Goal: Task Accomplishment & Management: Complete application form

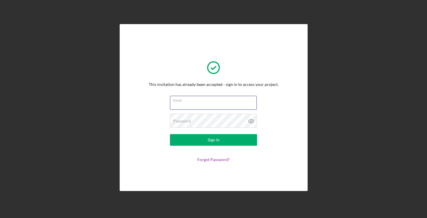
type input "[EMAIL_ADDRESS][DOMAIN_NAME]"
click at [213, 140] on button "Sign In" at bounding box center [213, 140] width 87 height 12
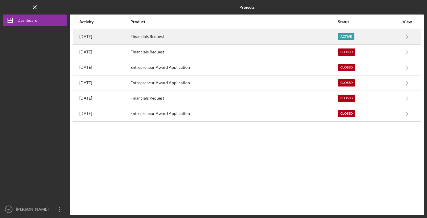
click at [353, 35] on div "Active" at bounding box center [346, 36] width 17 height 7
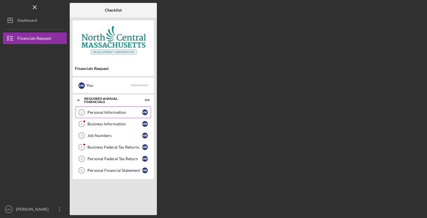
click at [106, 110] on link "Personal Information 1 Personal Information M K" at bounding box center [114, 113] width 76 height 12
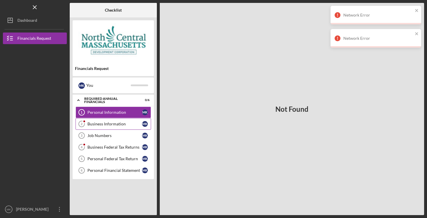
click at [103, 124] on div "Business Information" at bounding box center [115, 124] width 55 height 5
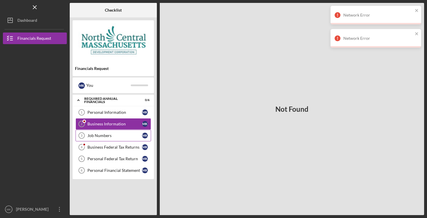
click at [103, 137] on div "Job Numbers" at bounding box center [115, 135] width 55 height 5
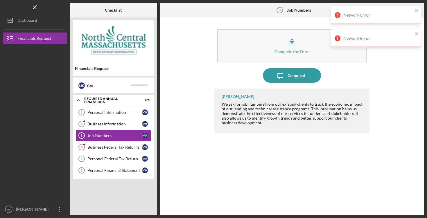
click at [420, 8] on div "Network Error" at bounding box center [376, 15] width 91 height 19
click at [417, 10] on icon "close" at bounding box center [416, 10] width 3 height 3
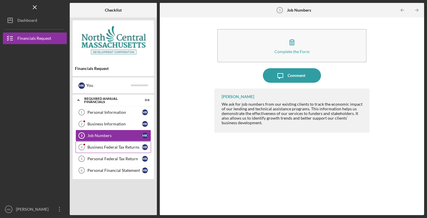
click at [123, 145] on div "Business Federal Tax Returns" at bounding box center [115, 147] width 55 height 5
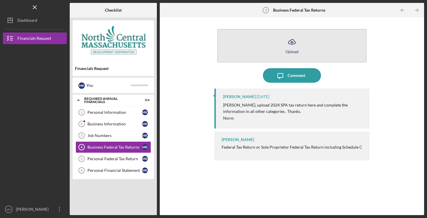
click at [282, 52] on button "Icon/Upload Upload" at bounding box center [291, 45] width 149 height 33
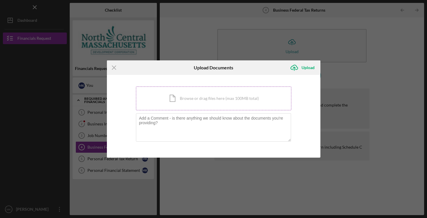
click at [206, 101] on div "Icon/Document Browse or drag files here (max 100MB total) Tap to choose files o…" at bounding box center [214, 99] width 156 height 24
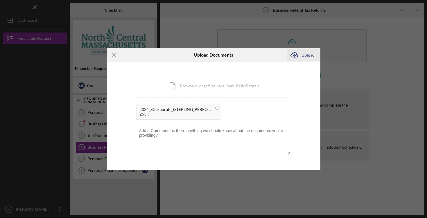
click at [295, 56] on icon "Icon/Upload" at bounding box center [294, 55] width 15 height 15
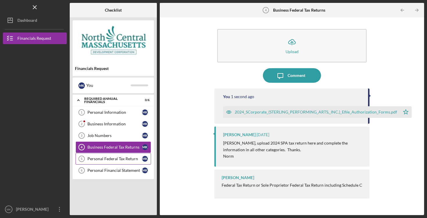
click at [117, 159] on div "Personal Federal Tax Return" at bounding box center [115, 159] width 55 height 5
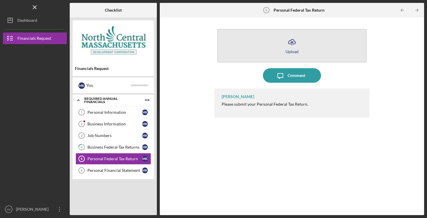
click at [284, 46] on button "Icon/Upload Upload" at bounding box center [291, 45] width 149 height 33
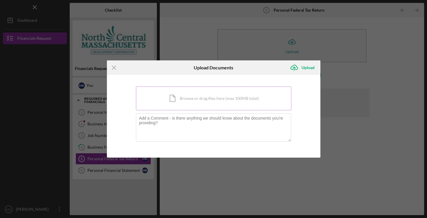
click at [220, 96] on div "Icon/Document Browse or drag files here (max 100MB total) Tap to choose files o…" at bounding box center [214, 99] width 156 height 24
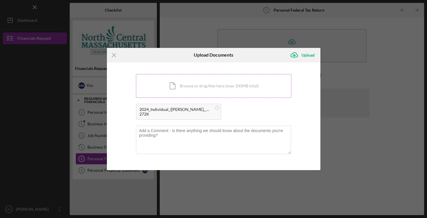
click at [206, 85] on div "Icon/Document Browse or drag files here (max 100MB total) Tap to choose files o…" at bounding box center [214, 86] width 156 height 24
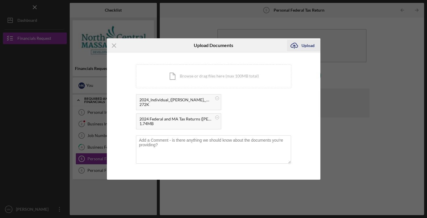
click at [292, 44] on icon "Icon/Upload" at bounding box center [294, 45] width 15 height 15
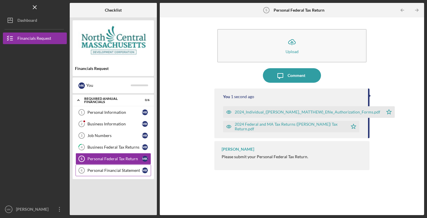
click at [134, 170] on div "Personal Financial Statement" at bounding box center [115, 170] width 55 height 5
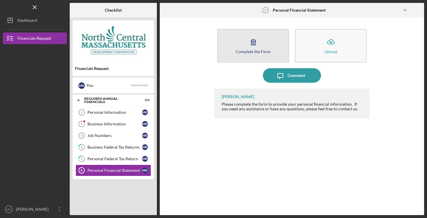
click at [259, 39] on icon "button" at bounding box center [253, 42] width 15 height 15
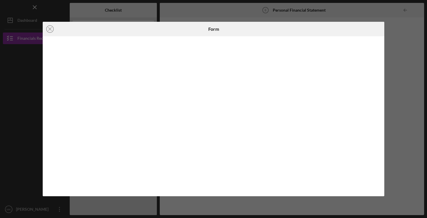
click at [393, 66] on div "Icon/Close Form" at bounding box center [213, 109] width 427 height 218
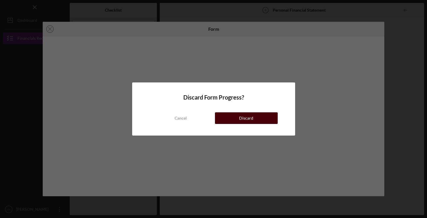
click at [240, 120] on div "Discard" at bounding box center [246, 119] width 14 height 12
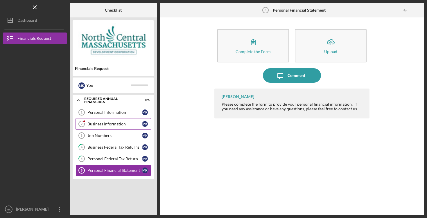
click at [108, 126] on div "Business Information" at bounding box center [115, 124] width 55 height 5
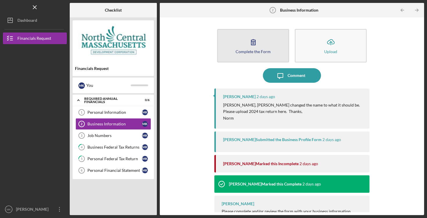
click at [241, 44] on button "Complete the Form Form" at bounding box center [253, 45] width 72 height 33
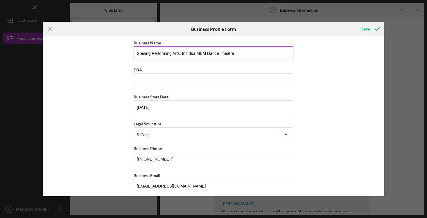
drag, startPoint x: 250, startPoint y: 55, endPoint x: 188, endPoint y: 54, distance: 62.2
type input "Sterling Performing Arts, Inc"
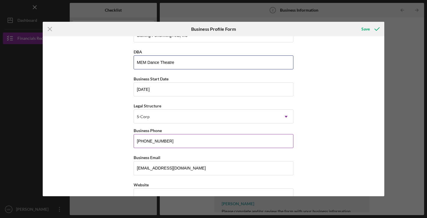
scroll to position [17, 0]
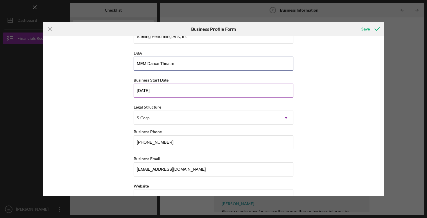
type input "MEM Dance Theatre"
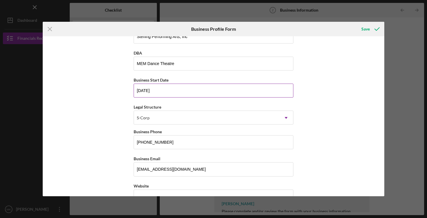
click at [211, 95] on input "[DATE]" at bounding box center [214, 91] width 160 height 14
type input "[DATE]"
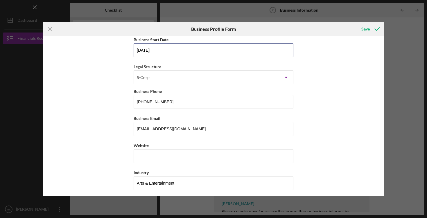
scroll to position [58, 0]
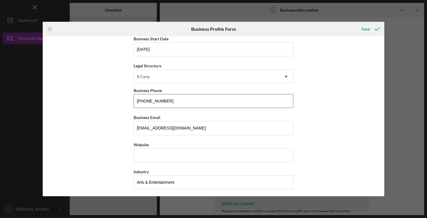
click at [201, 105] on input "[PHONE_NUMBER]" at bounding box center [214, 101] width 160 height 14
type input "[PHONE_NUMBER]"
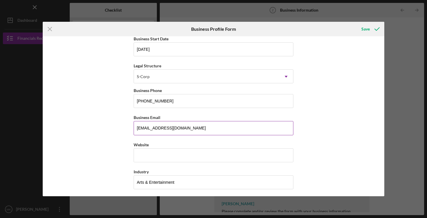
click at [142, 130] on input "[EMAIL_ADDRESS][DOMAIN_NAME]" at bounding box center [214, 128] width 160 height 14
type input "[PERSON_NAME]"
type input "[PERSON_NAME][EMAIL_ADDRESS][DOMAIN_NAME]"
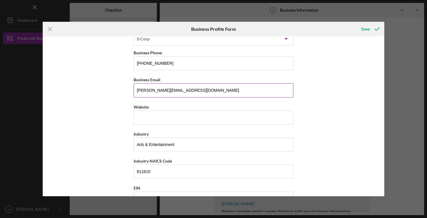
scroll to position [105, 0]
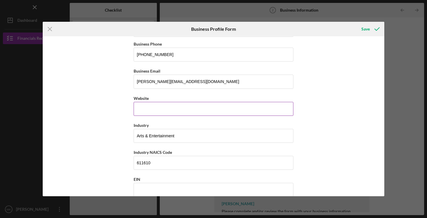
click at [155, 108] on input "Website" at bounding box center [214, 109] width 160 height 14
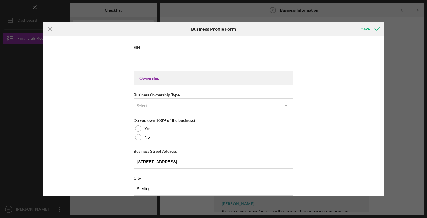
scroll to position [238, 0]
type input "[DOMAIN_NAME]"
click at [166, 105] on div "Select..." at bounding box center [206, 104] width 145 height 13
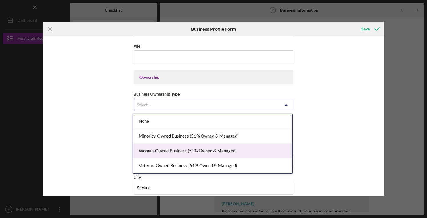
click at [176, 152] on div "Woman-Owned Business (51% Owned & Managed)" at bounding box center [212, 151] width 159 height 15
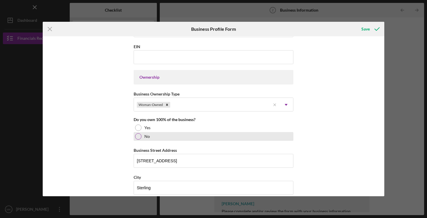
click at [138, 135] on div at bounding box center [138, 136] width 6 height 6
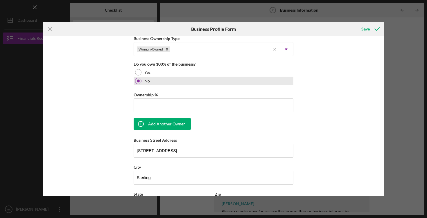
scroll to position [294, 0]
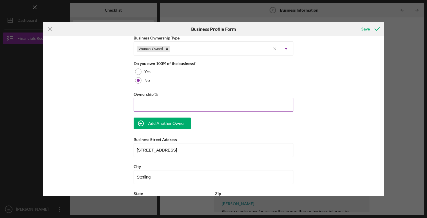
click at [149, 108] on input "Ownership %" at bounding box center [214, 105] width 160 height 14
type input "41.00%"
click at [158, 126] on div "Add Another Owner" at bounding box center [166, 124] width 37 height 12
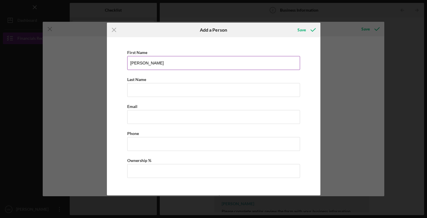
type input "[PERSON_NAME]"
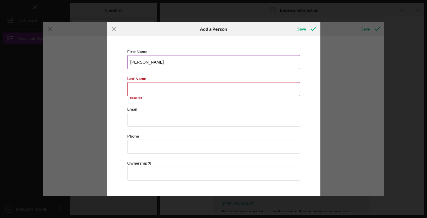
click at [175, 63] on input "[PERSON_NAME]" at bounding box center [213, 62] width 173 height 14
type input "[PERSON_NAME] [PERSON_NAME]"
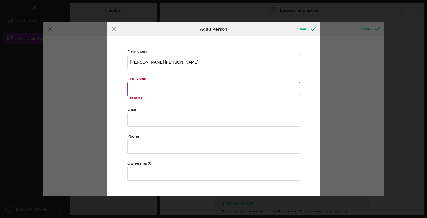
click at [162, 92] on input "Last Name" at bounding box center [213, 89] width 173 height 14
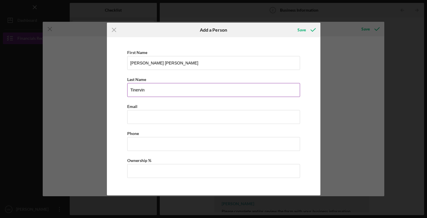
type input "Tinervin"
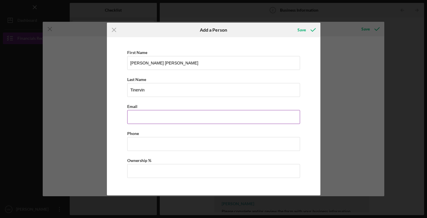
click at [159, 115] on input "Business Email" at bounding box center [213, 117] width 173 height 14
type input "[EMAIL_ADDRESS][DOMAIN_NAME]"
click at [166, 174] on input "Ownership %" at bounding box center [213, 171] width 173 height 14
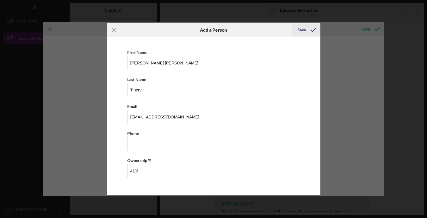
type input "41.00%"
click at [303, 29] on div "Save" at bounding box center [302, 30] width 8 height 12
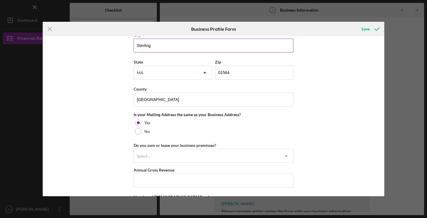
scroll to position [463, 0]
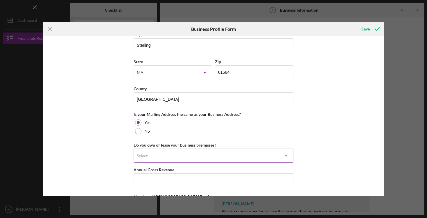
click at [203, 153] on div "Select..." at bounding box center [206, 155] width 145 height 13
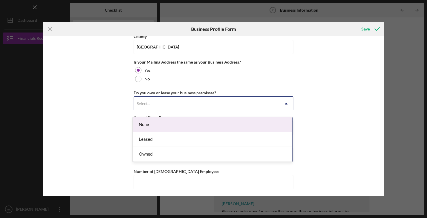
scroll to position [515, 0]
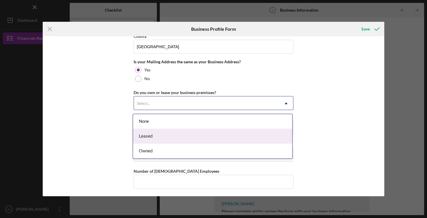
click at [197, 132] on div "Leased" at bounding box center [212, 136] width 159 height 15
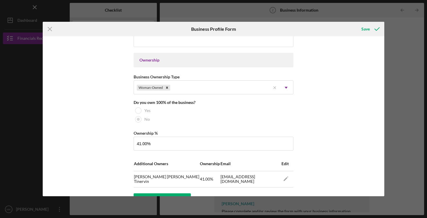
scroll to position [119, 0]
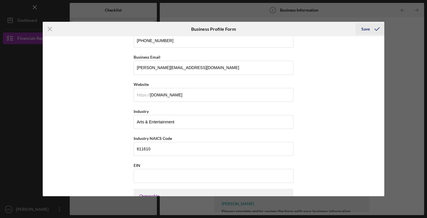
click at [374, 31] on icon "submit" at bounding box center [377, 29] width 15 height 15
